Goal: Task Accomplishment & Management: Manage account settings

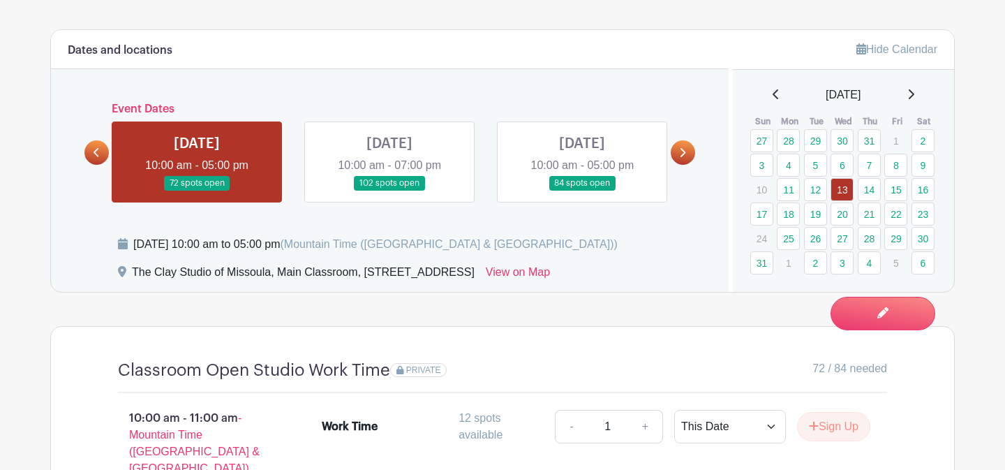
scroll to position [819, 0]
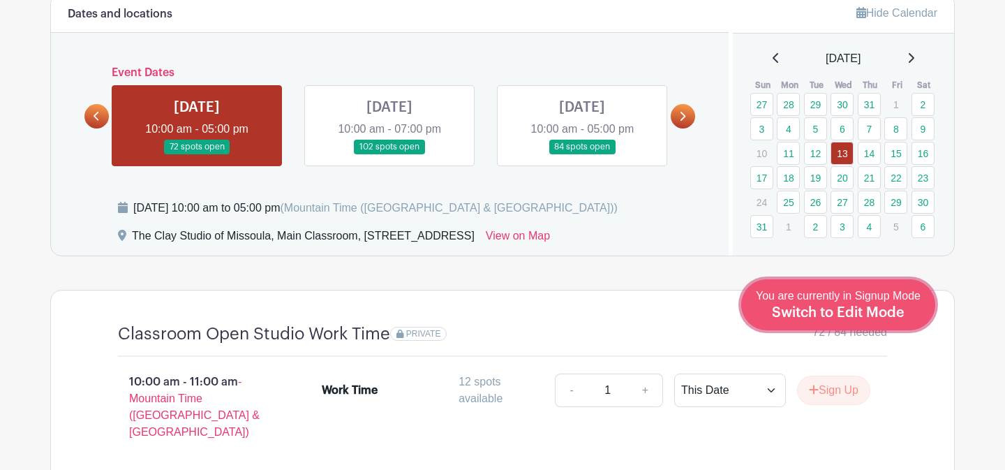
click at [871, 320] on div "You are currently in Signup Mode Switch to Edit Mode" at bounding box center [838, 305] width 165 height 34
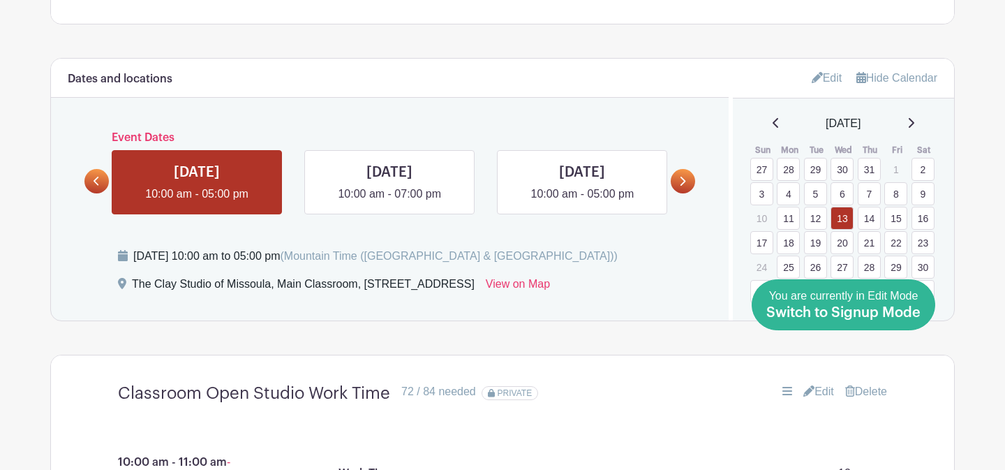
scroll to position [811, 0]
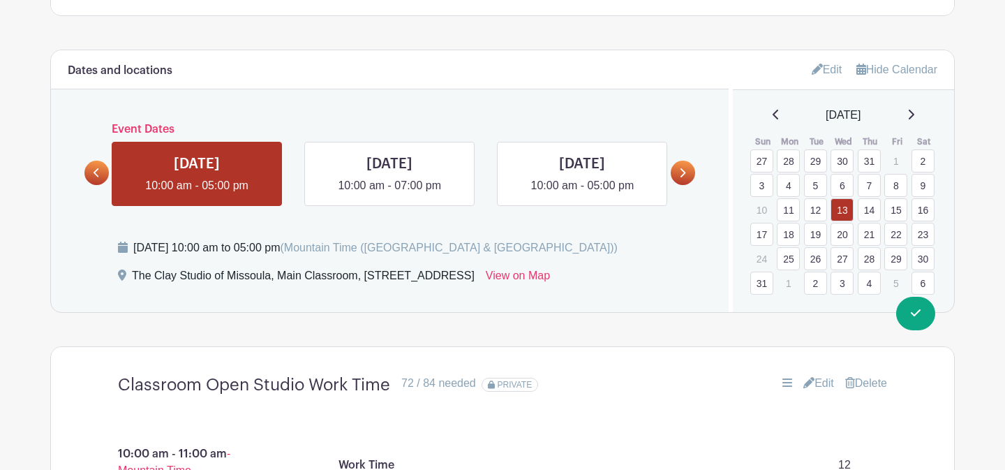
click at [913, 117] on icon at bounding box center [910, 114] width 7 height 11
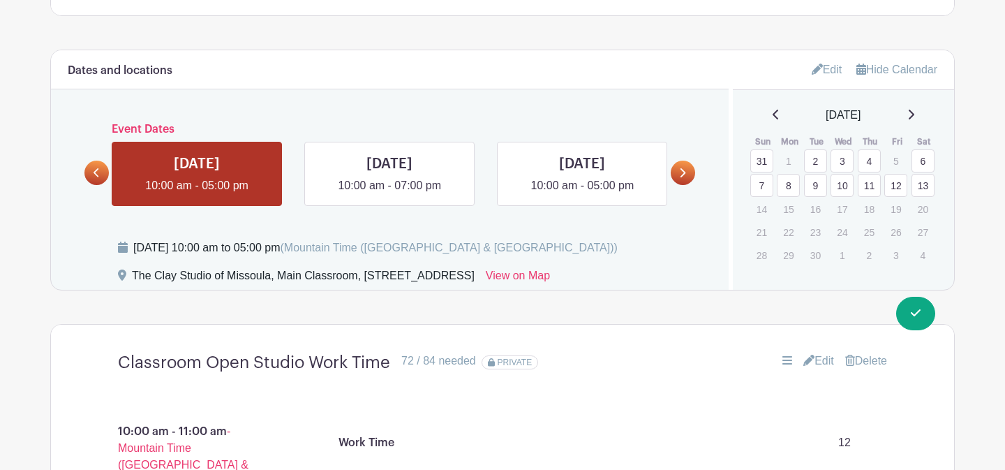
click at [840, 187] on link "10" at bounding box center [842, 185] width 23 height 23
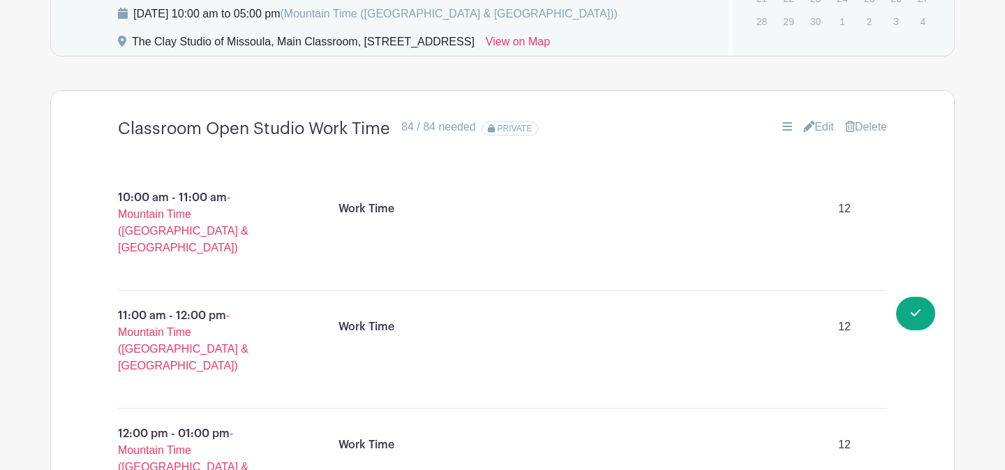
scroll to position [1028, 0]
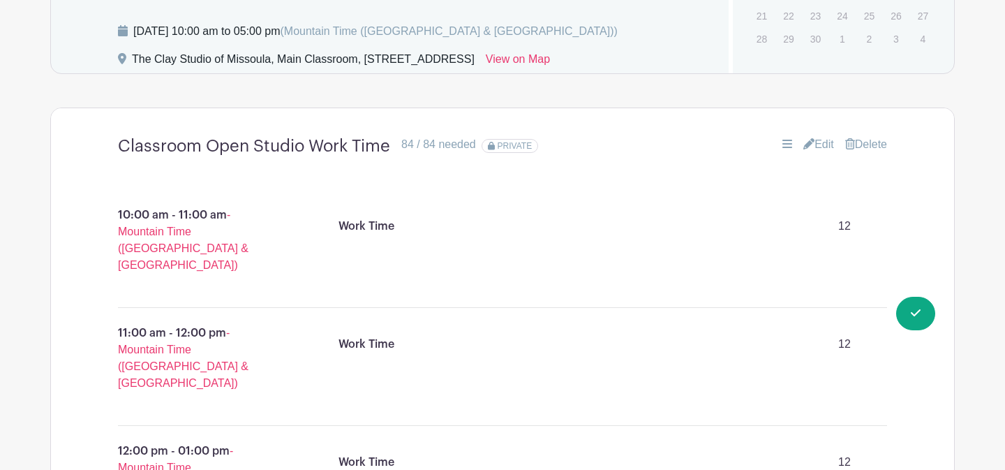
click at [824, 143] on link "Edit" at bounding box center [818, 144] width 31 height 17
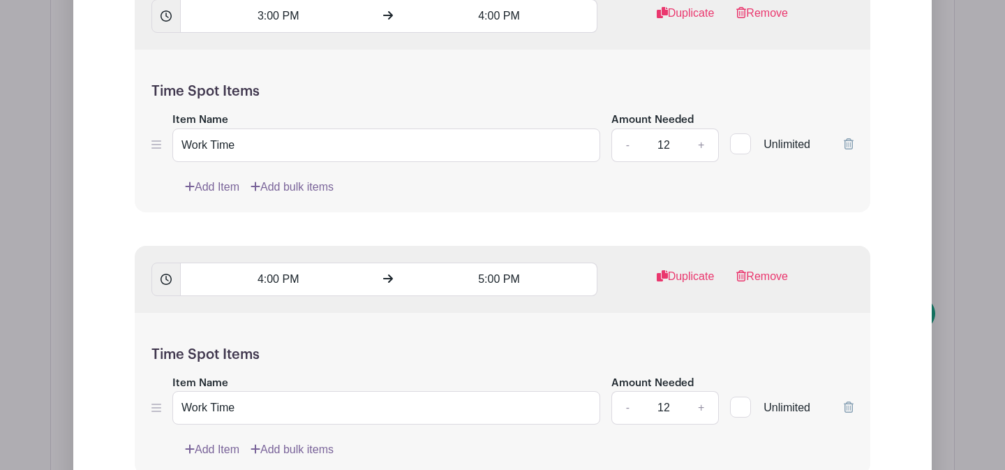
scroll to position [2775, 0]
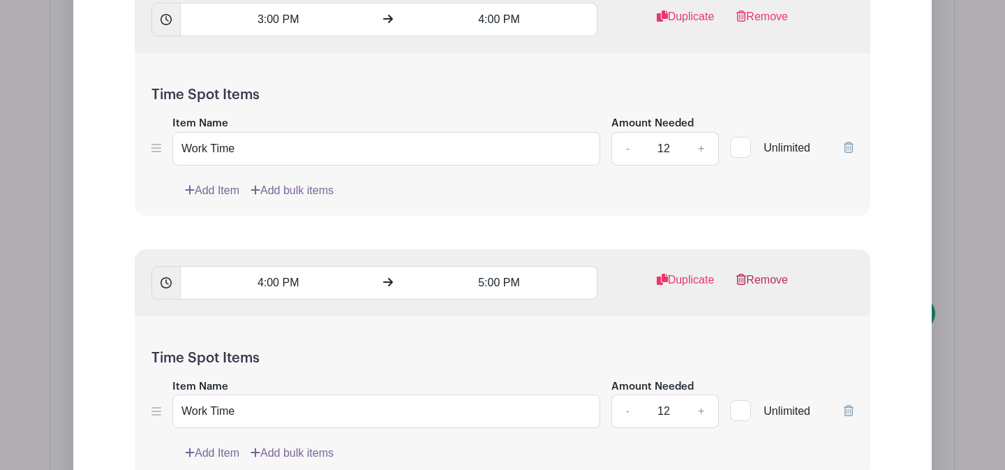
click at [756, 287] on link "Remove" at bounding box center [762, 286] width 52 height 28
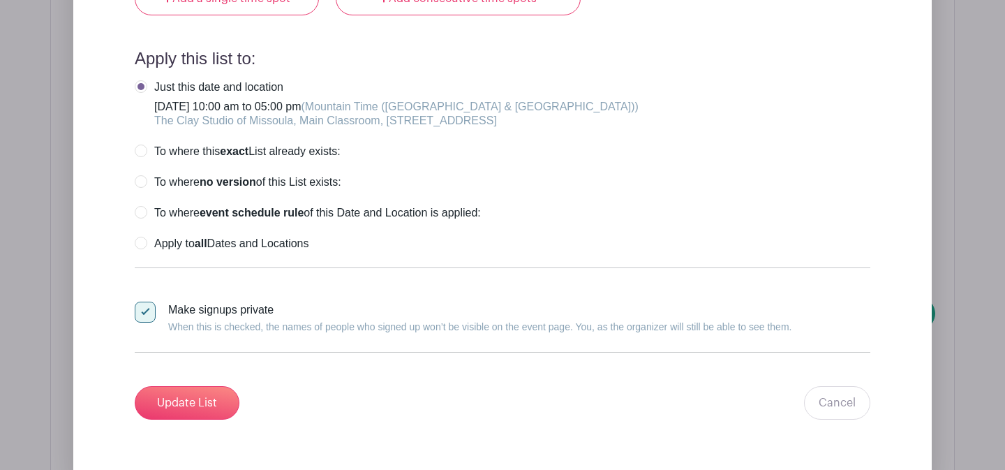
scroll to position [3056, 0]
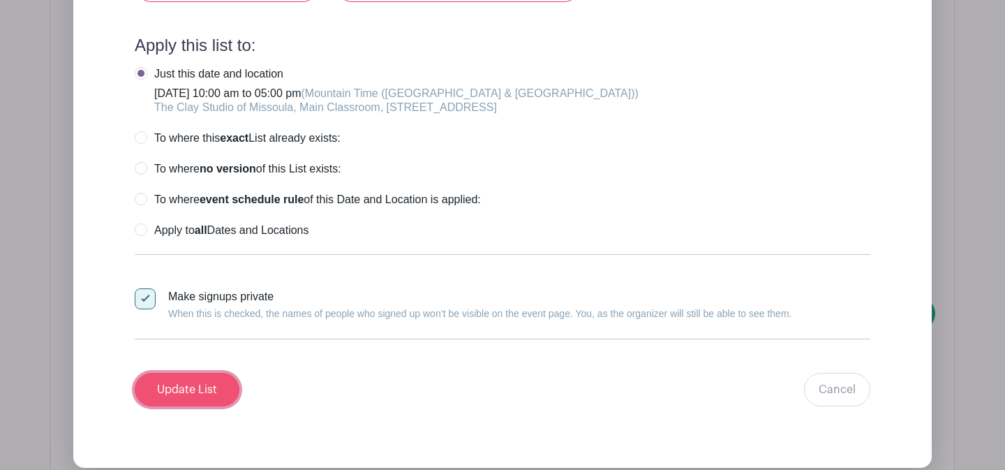
click at [198, 399] on input "Update List" at bounding box center [187, 390] width 105 height 34
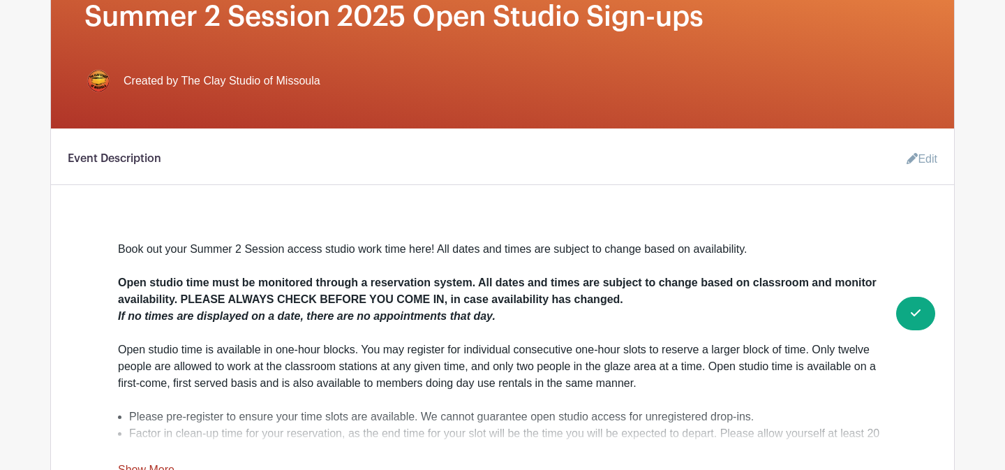
scroll to position [0, 0]
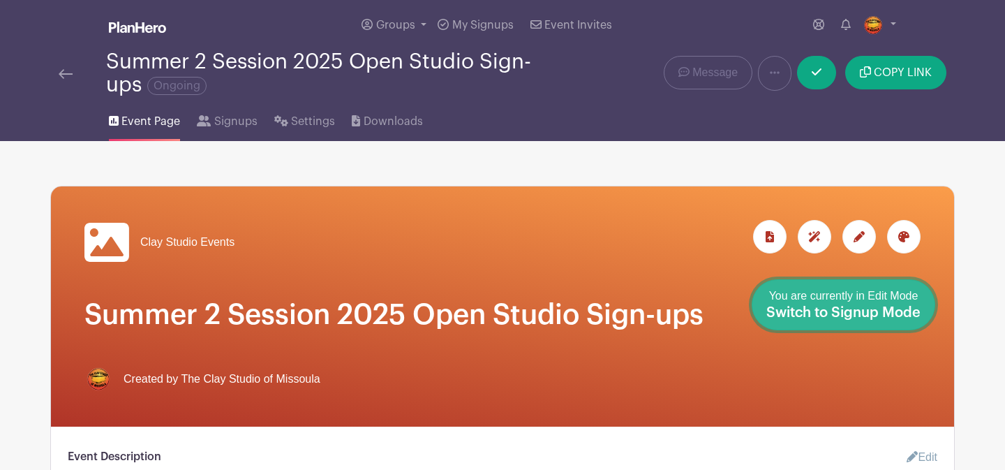
click at [922, 323] on link "Done Editing You are currently in Edit Mode Switch to Signup Mode" at bounding box center [844, 304] width 184 height 51
